Goal: Transaction & Acquisition: Purchase product/service

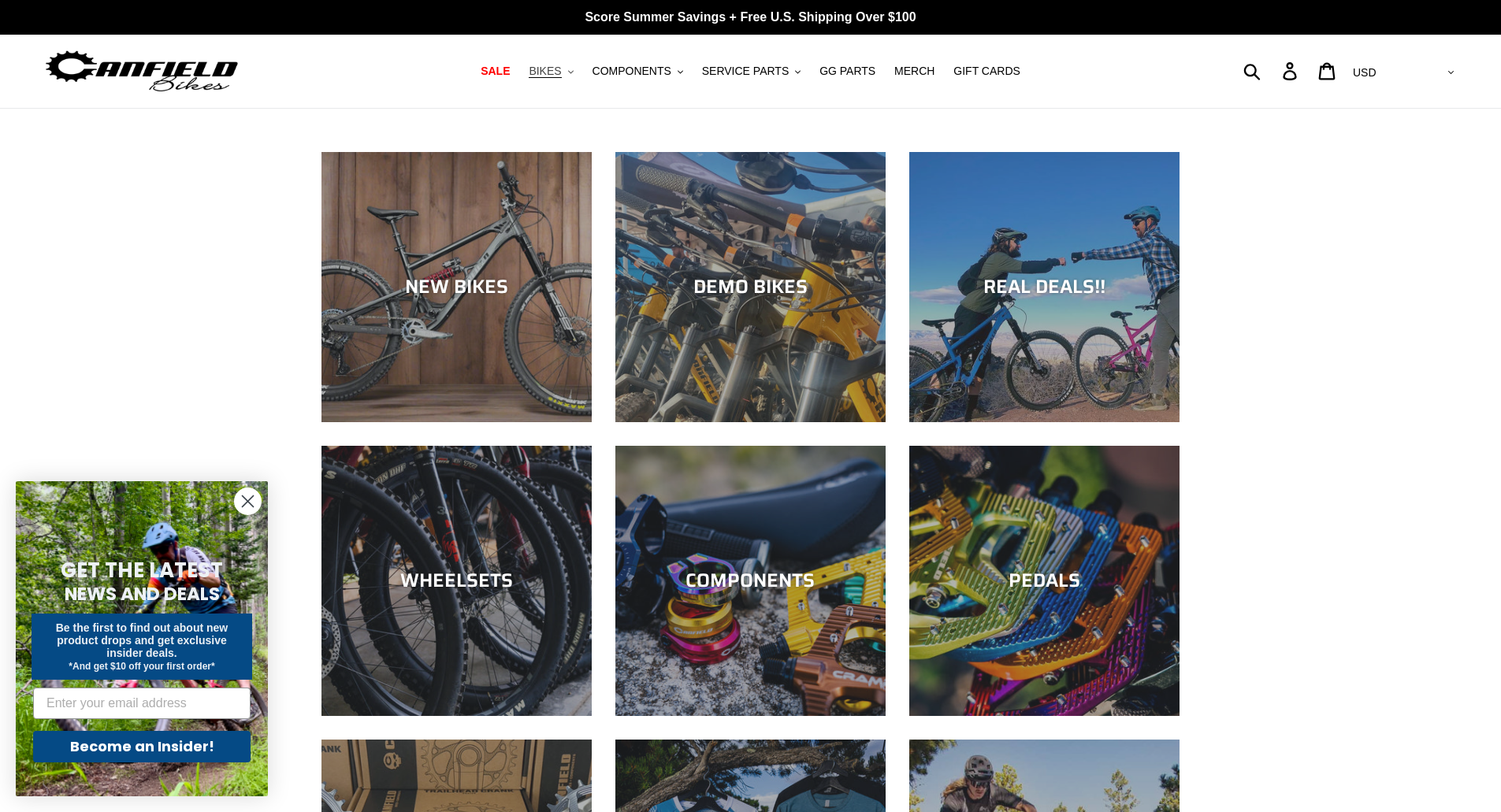
click at [574, 75] on icon ".cls-1{fill:#231f20}" at bounding box center [570, 72] width 6 height 6
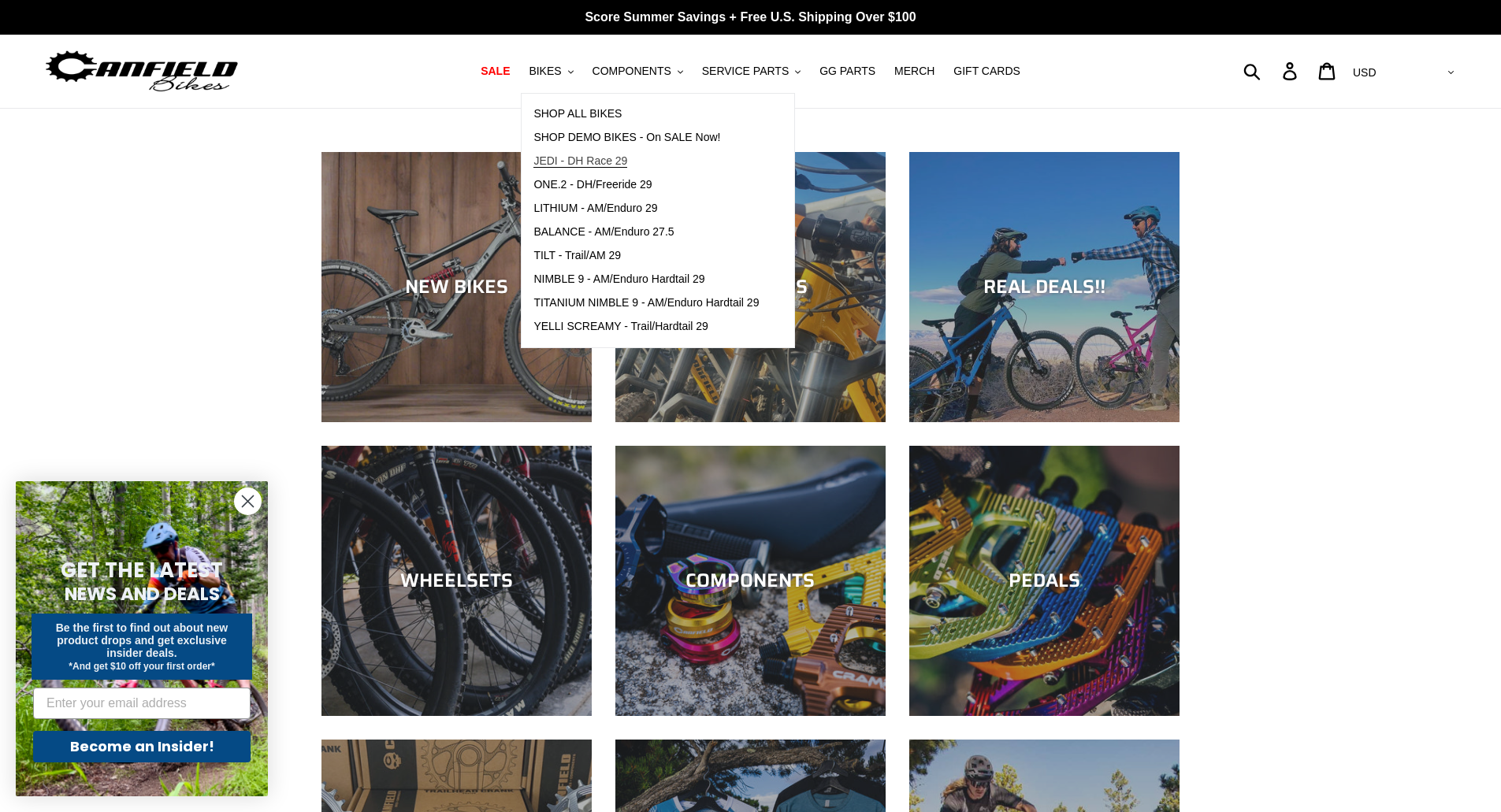
click at [621, 158] on span "JEDI - DH Race 29" at bounding box center [580, 161] width 94 height 13
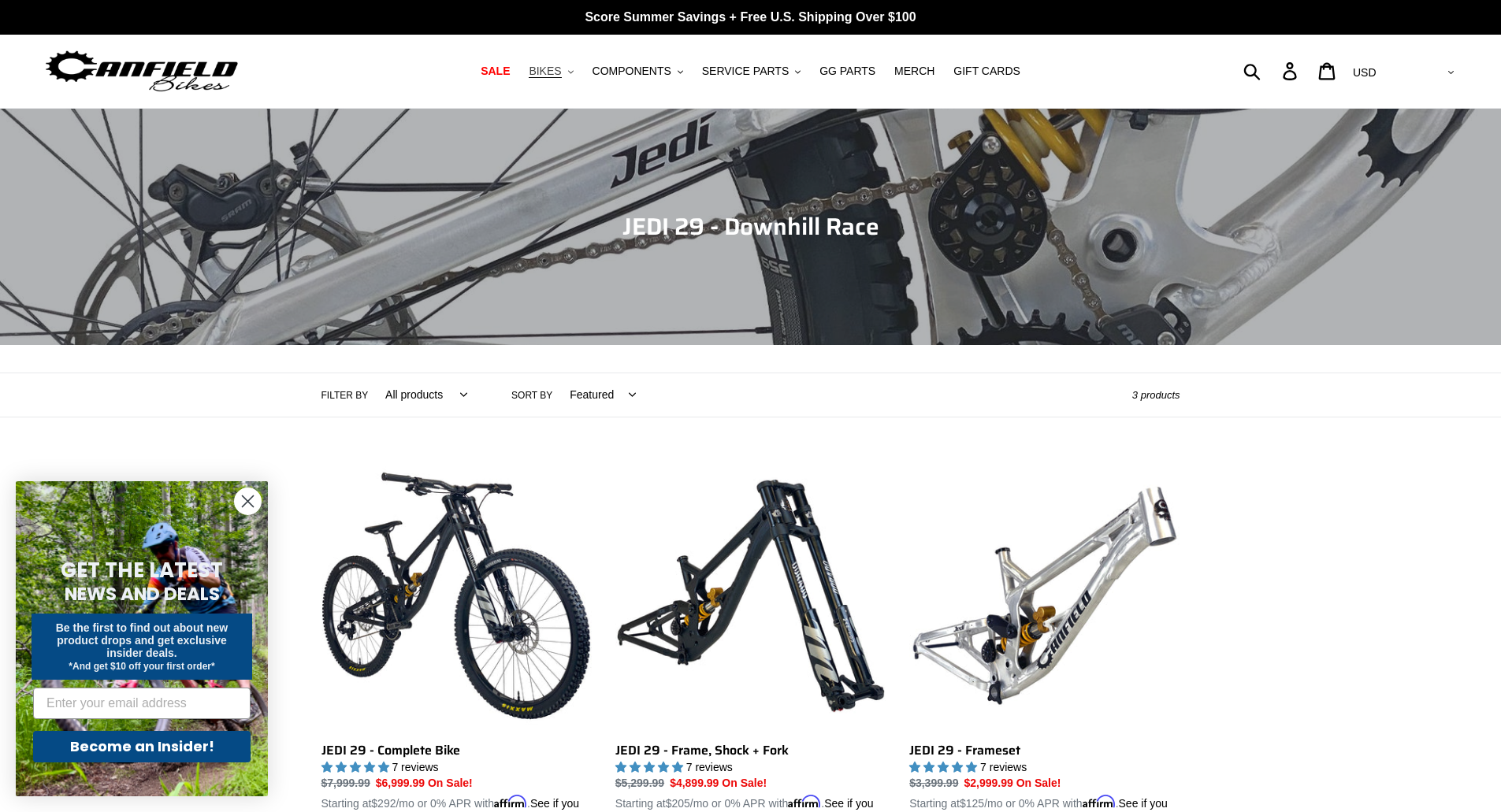
click at [561, 69] on span "BIKES" at bounding box center [545, 71] width 33 height 13
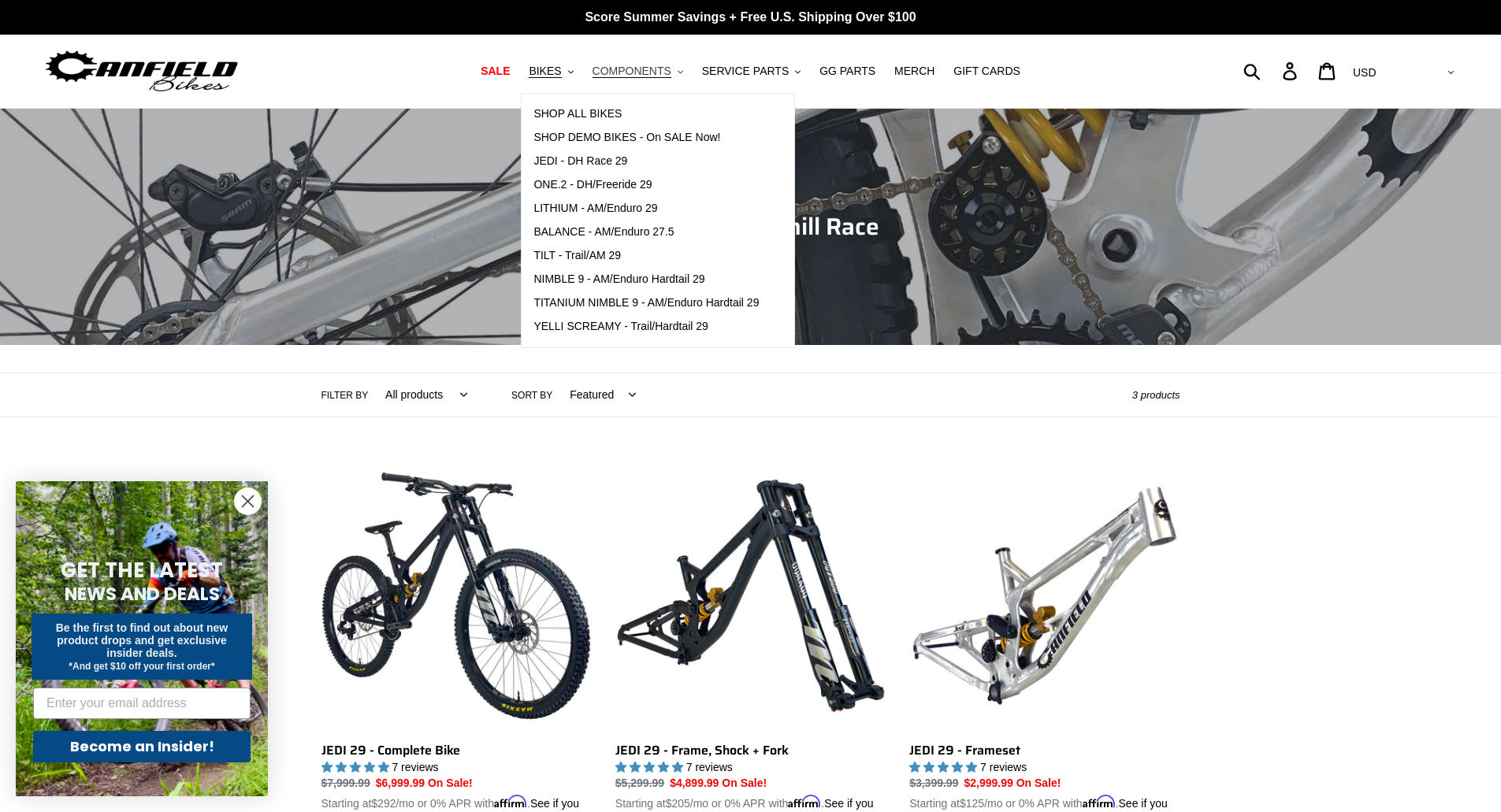
click at [618, 78] on span "COMPONENTS" at bounding box center [632, 71] width 78 height 13
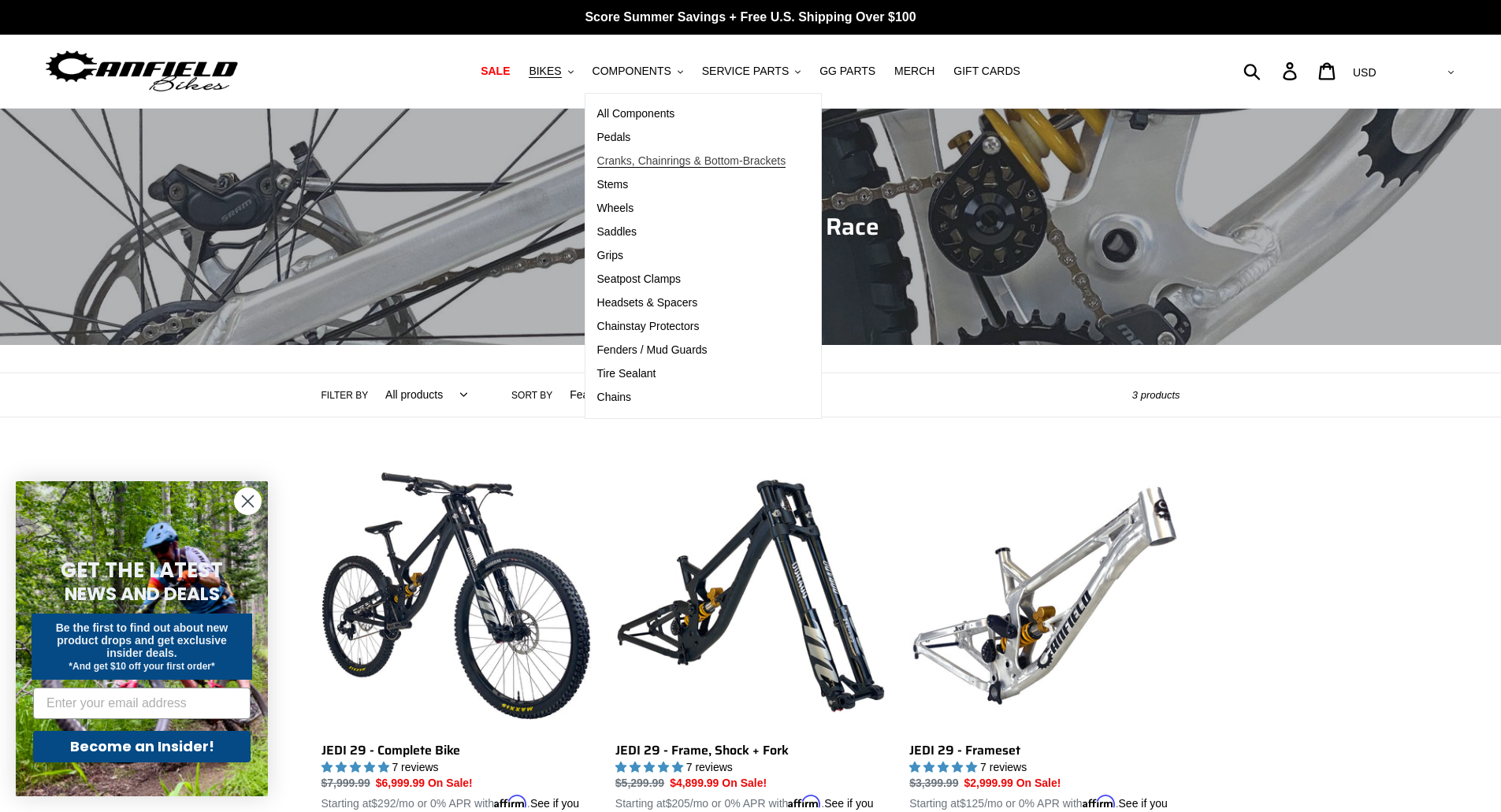
click at [644, 163] on span "Cranks, Chainrings & Bottom-Brackets" at bounding box center [691, 161] width 189 height 13
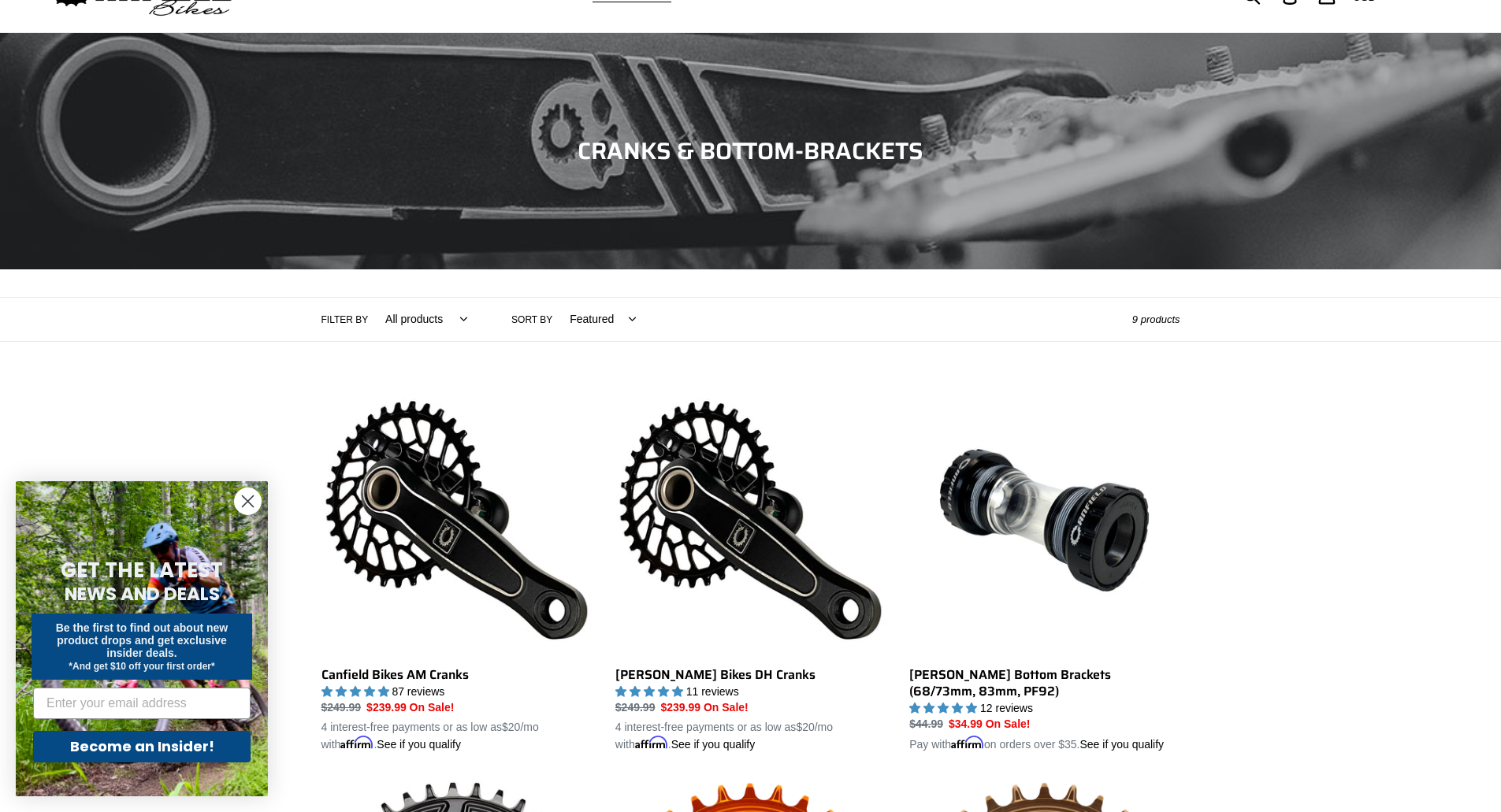
scroll to position [78, 0]
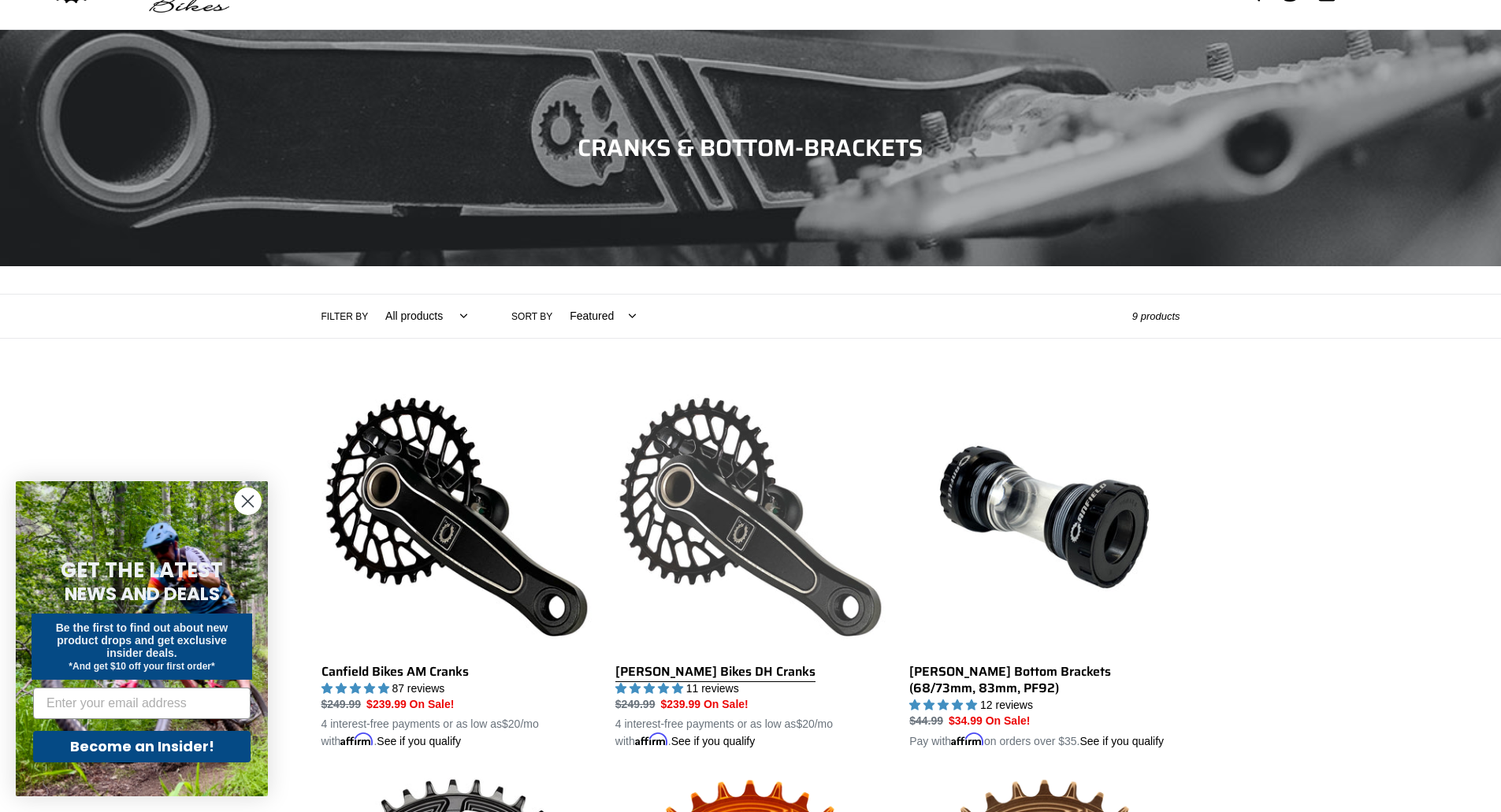
click at [708, 665] on link "[PERSON_NAME] Bikes DH Cranks" at bounding box center [750, 566] width 270 height 368
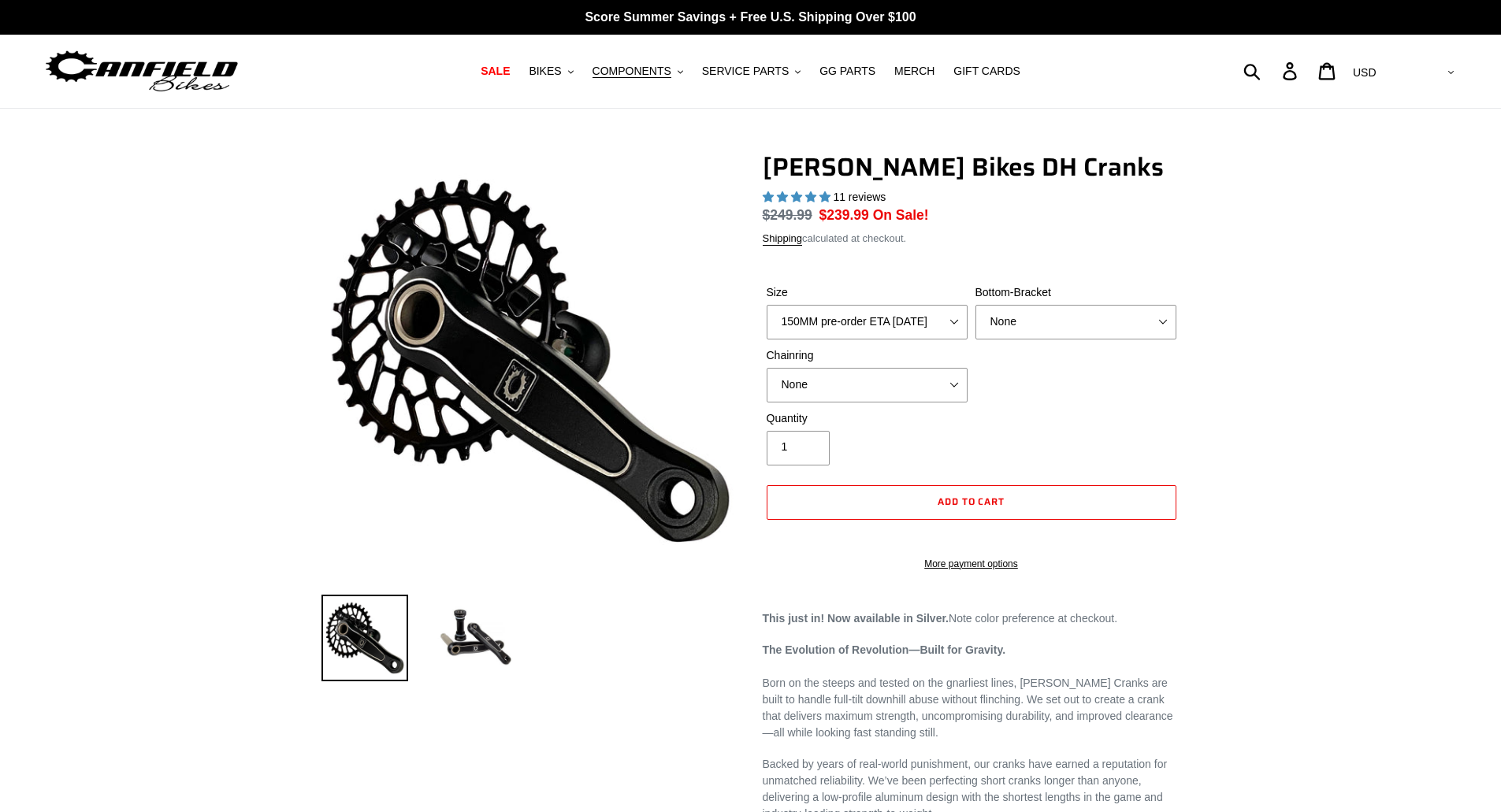
select select "highest-rating"
click at [921, 296] on label "Size" at bounding box center [867, 292] width 201 height 16
click at [921, 304] on select "150MM pre-order ETA 10/15/25 155MM pre-order ETA 10/15/25 160MM pre-order ETA 1…" at bounding box center [867, 321] width 201 height 34
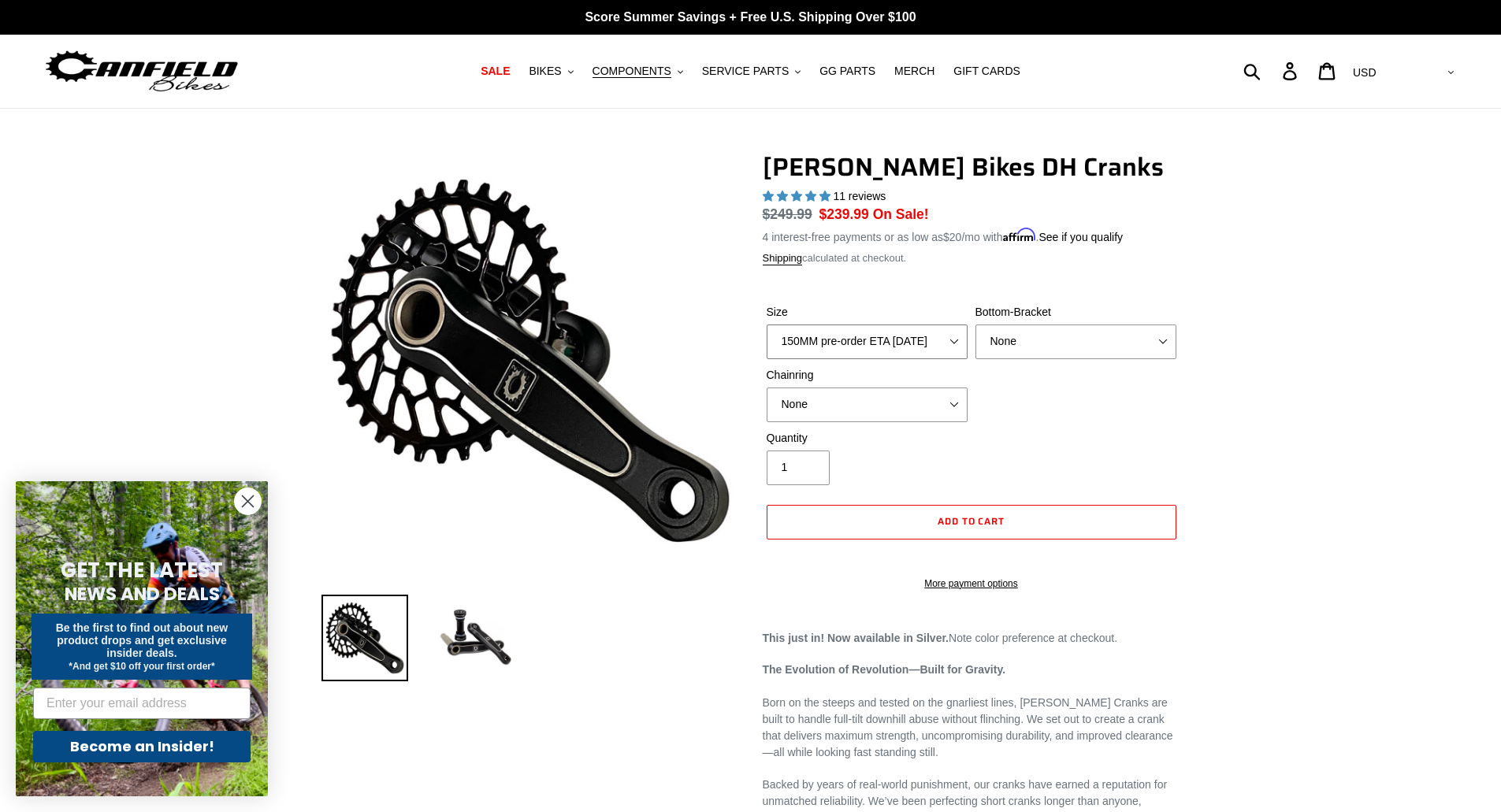
click at [922, 340] on select "150MM pre-order ETA 10/15/25 155MM pre-order ETA 10/15/25 160MM pre-order ETA 1…" at bounding box center [867, 341] width 201 height 34
select select "155MM pre-order ETA 10/15/25"
click at [766, 324] on select "150MM pre-order ETA 10/15/25 155MM pre-order ETA 10/15/25 160MM pre-order ETA 1…" at bounding box center [867, 341] width 201 height 34
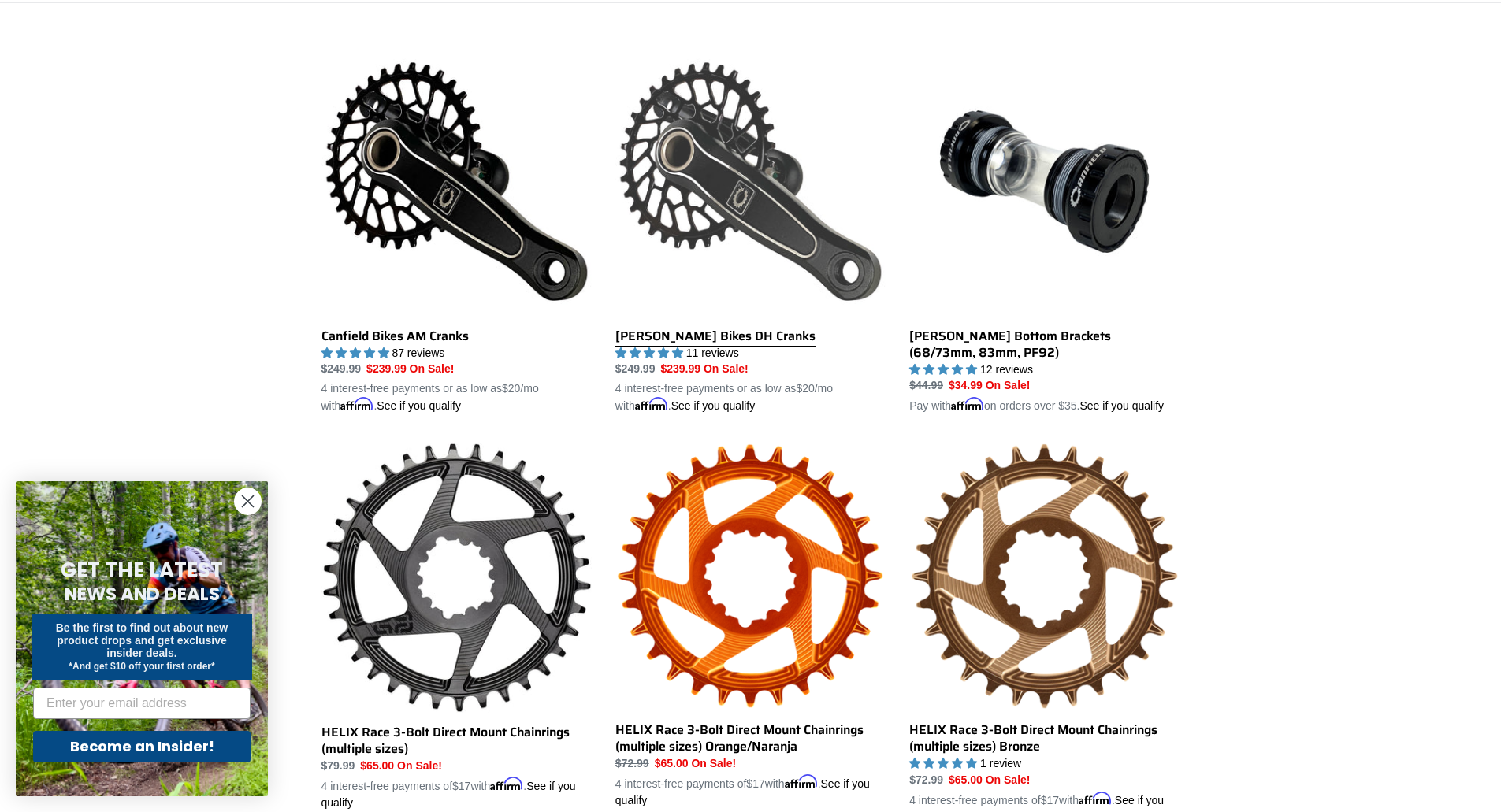
scroll to position [420, 0]
